Goal: Information Seeking & Learning: Learn about a topic

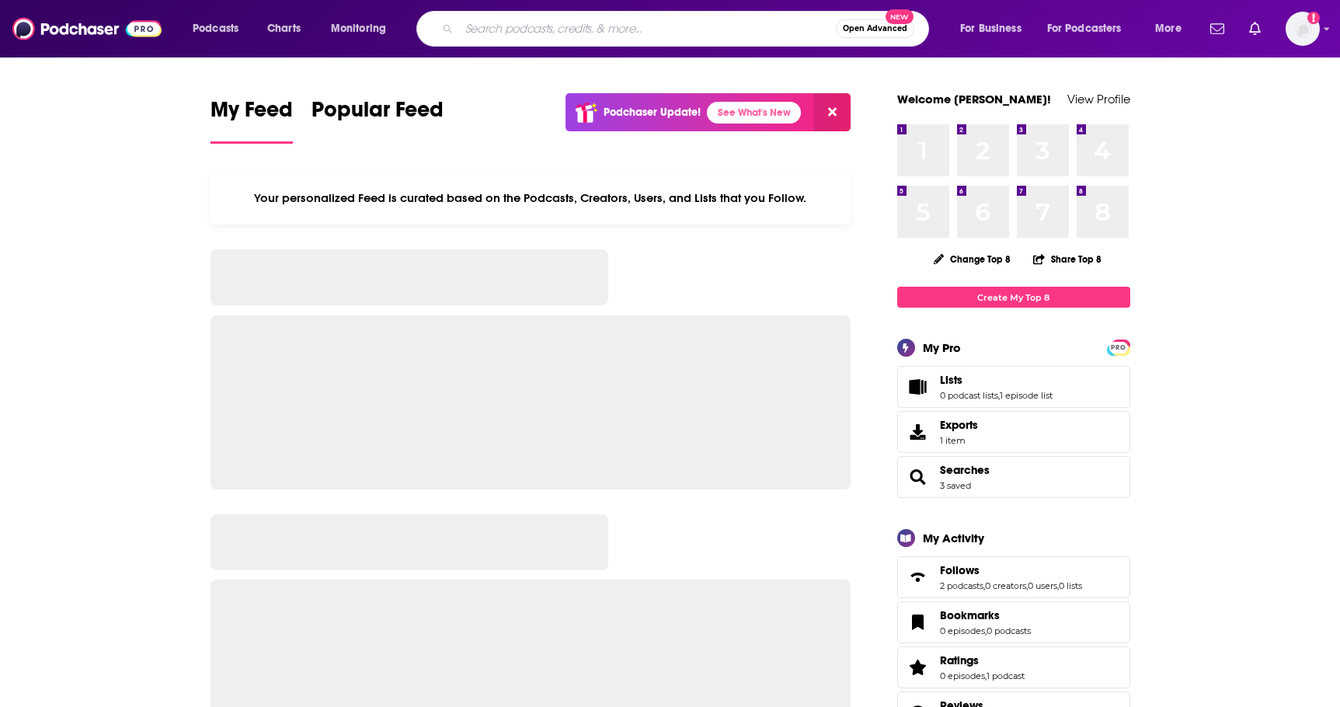
click at [502, 28] on input "Search podcasts, credits, & more..." at bounding box center [647, 28] width 377 height 25
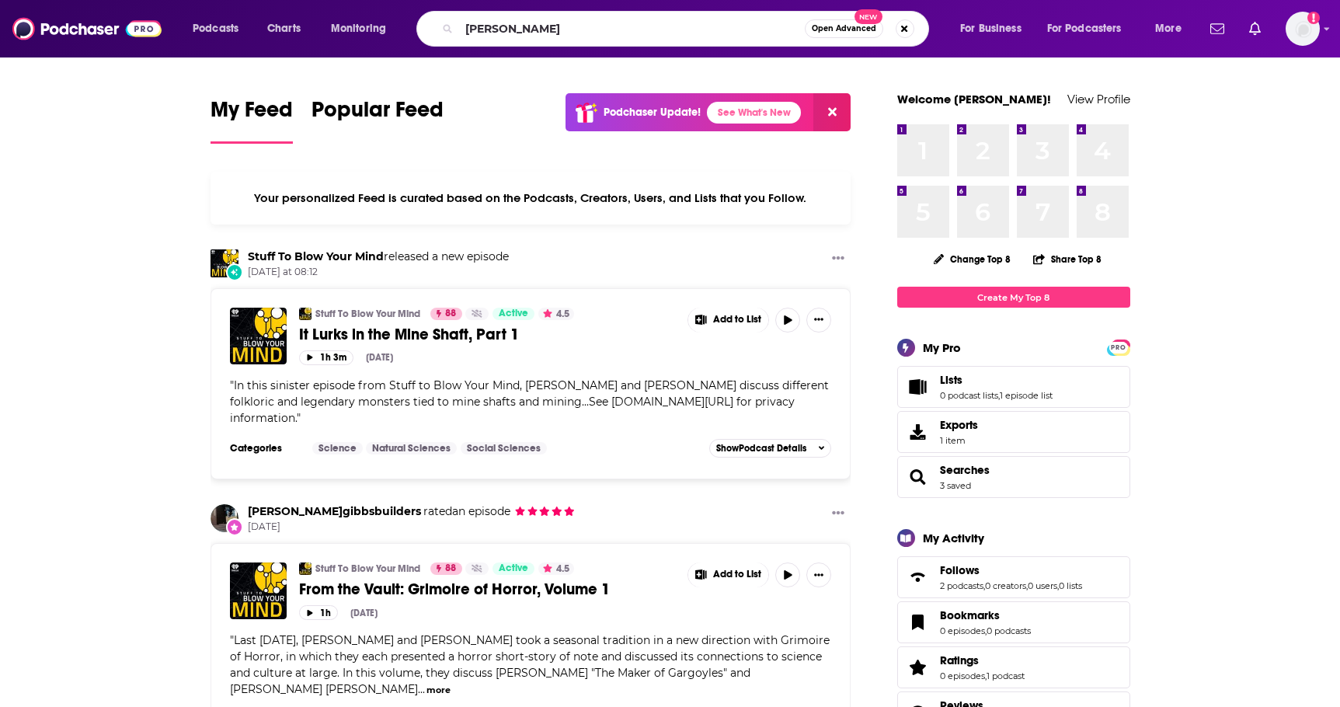
type input "[PERSON_NAME]"
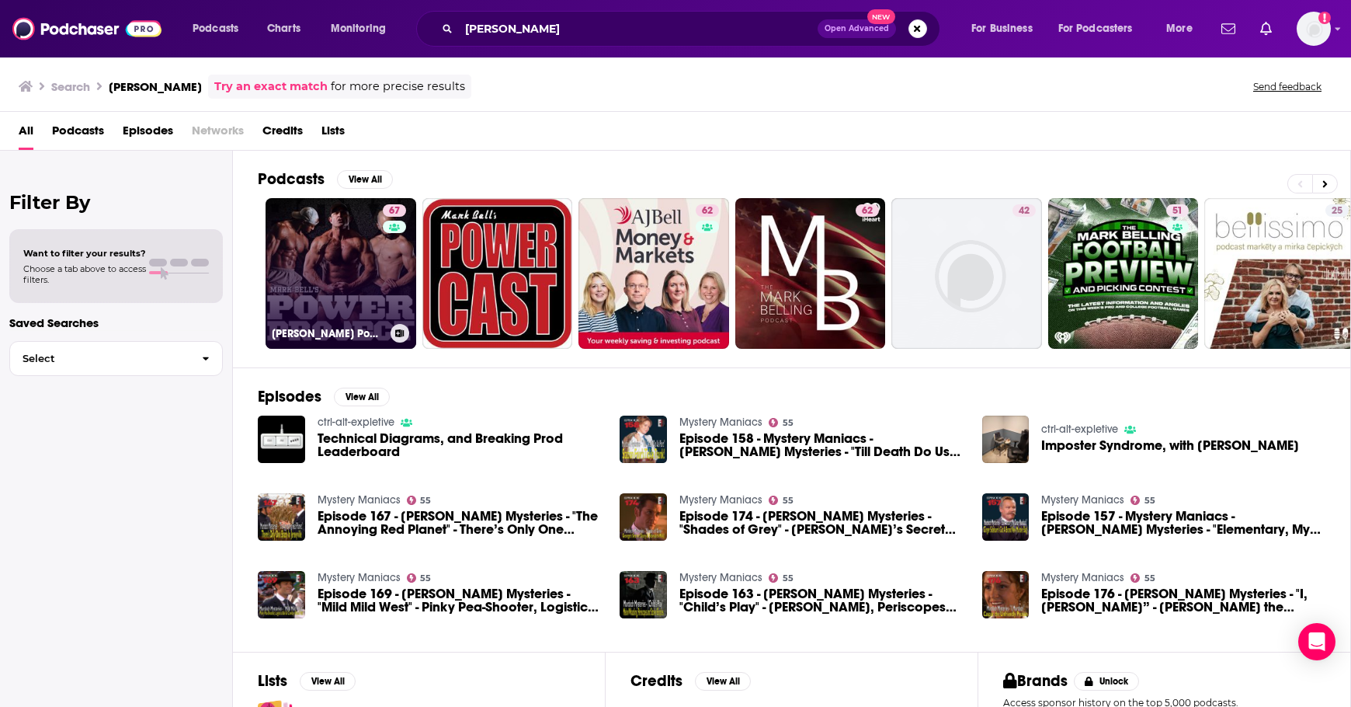
click at [357, 246] on link "67 [PERSON_NAME] Power Project" at bounding box center [341, 273] width 151 height 151
